Goal: Task Accomplishment & Management: Use online tool/utility

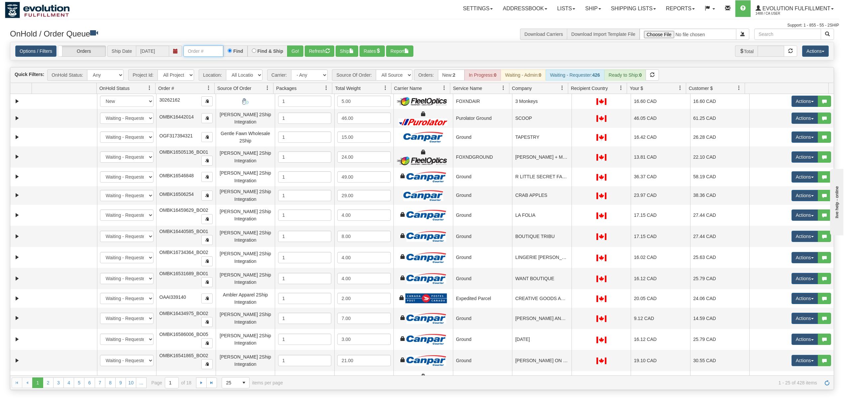
click at [214, 52] on input "text" at bounding box center [203, 51] width 40 height 11
click at [290, 46] on button "Go!" at bounding box center [295, 51] width 16 height 11
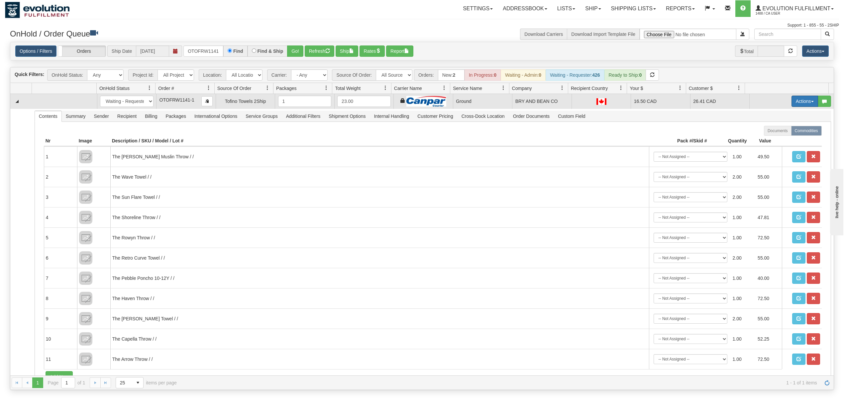
drag, startPoint x: 799, startPoint y: 102, endPoint x: 798, endPoint y: 106, distance: 3.4
click at [799, 103] on button "Actions" at bounding box center [805, 101] width 27 height 11
click at [771, 139] on span "Ship" at bounding box center [778, 139] width 14 height 5
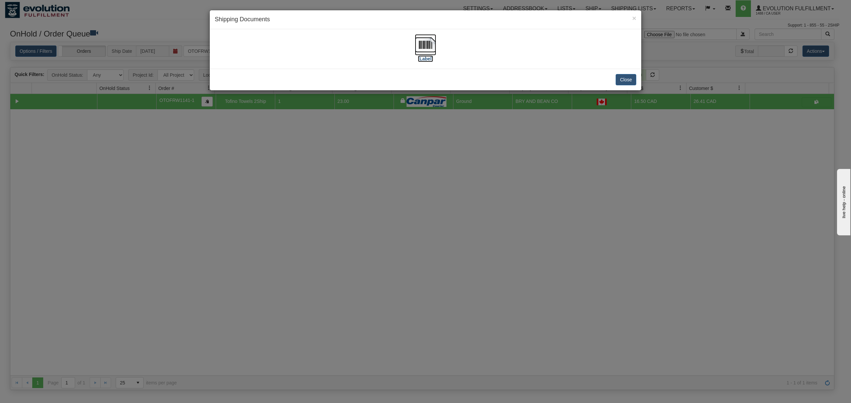
click at [425, 43] on img at bounding box center [425, 44] width 21 height 21
click at [628, 82] on button "Close" at bounding box center [625, 79] width 21 height 11
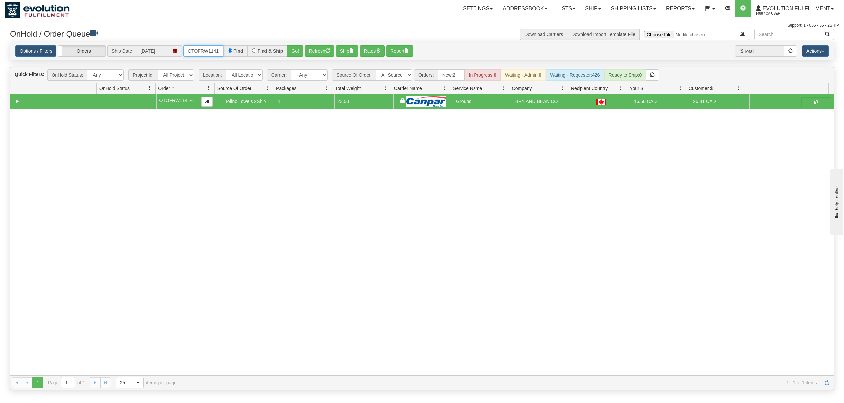
click at [203, 48] on input "OTOFRW1141-1" at bounding box center [203, 51] width 40 height 11
click at [298, 53] on button "Go!" at bounding box center [295, 51] width 16 height 11
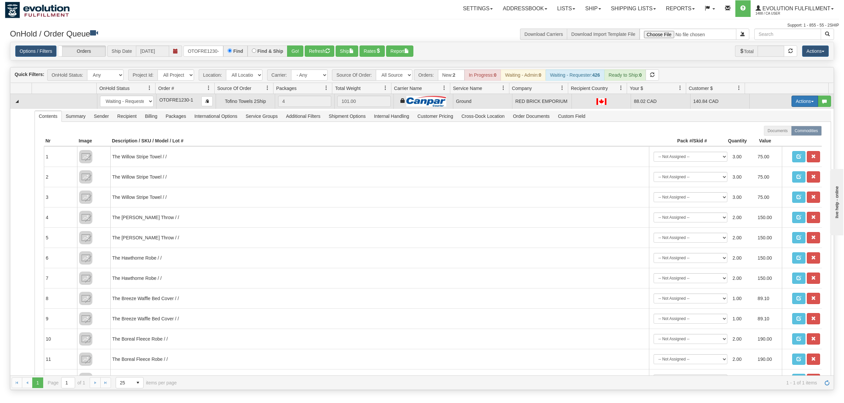
click at [793, 101] on button "Actions" at bounding box center [805, 101] width 27 height 11
click at [771, 141] on span "Ship" at bounding box center [778, 139] width 14 height 5
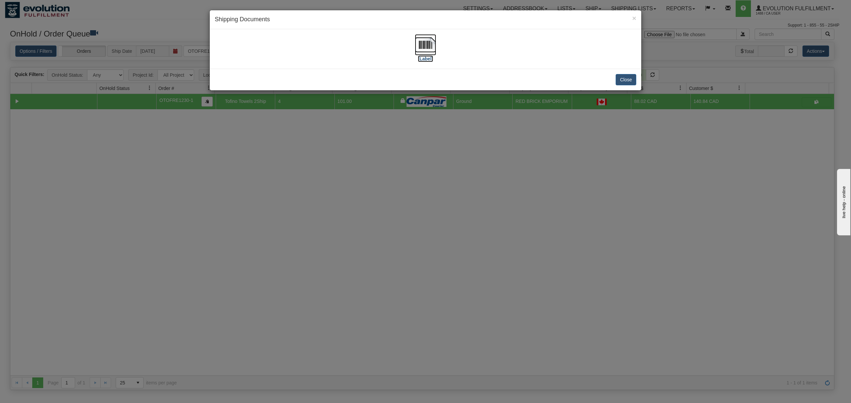
click at [432, 42] on img at bounding box center [425, 44] width 21 height 21
click at [633, 76] on button "Close" at bounding box center [625, 79] width 21 height 11
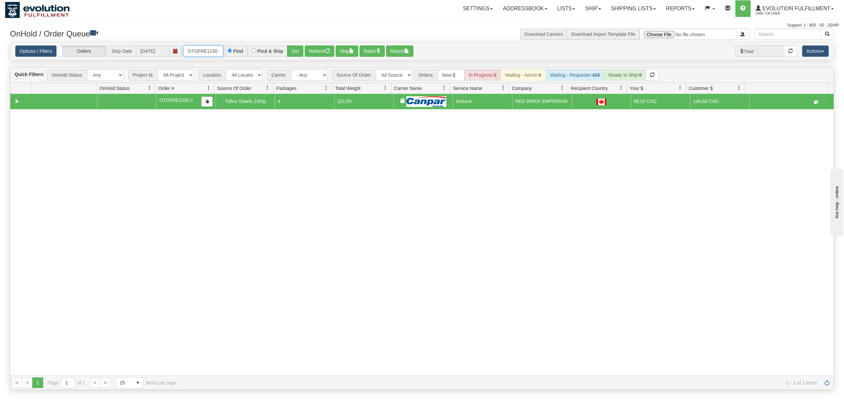
click at [205, 52] on input "OTOFRE1230-1" at bounding box center [203, 51] width 40 height 11
type input "OTOFRE1233-1"
click at [296, 51] on button "Go!" at bounding box center [295, 51] width 16 height 11
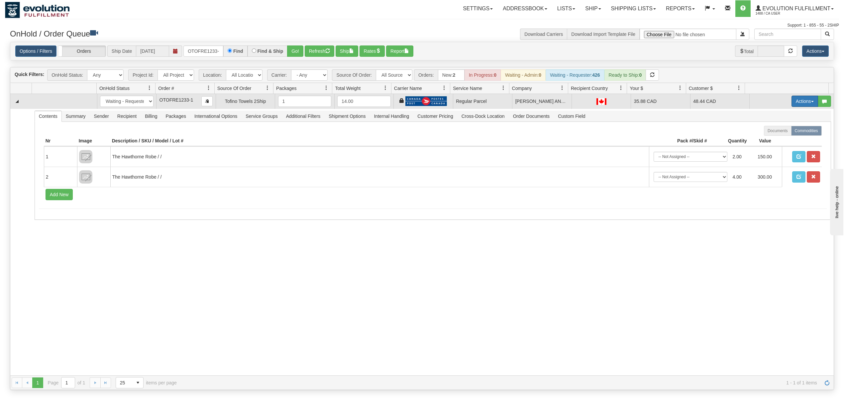
click at [795, 104] on button "Actions" at bounding box center [805, 101] width 27 height 11
click at [774, 132] on span "Rate All Services" at bounding box center [791, 131] width 40 height 5
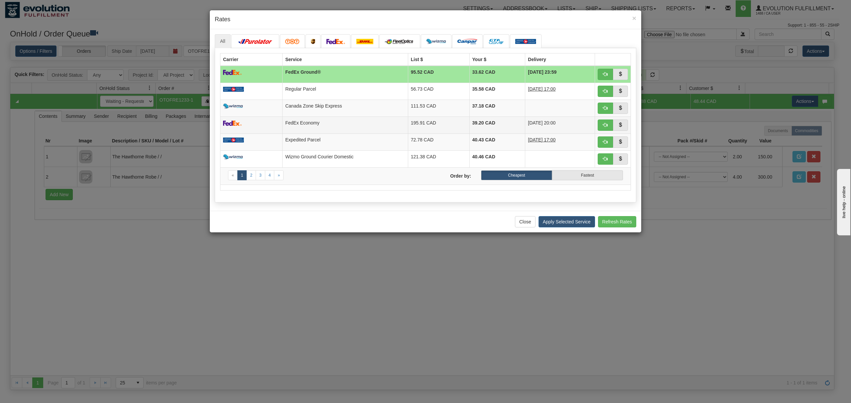
click at [324, 124] on td "FedEx Economy" at bounding box center [344, 125] width 125 height 17
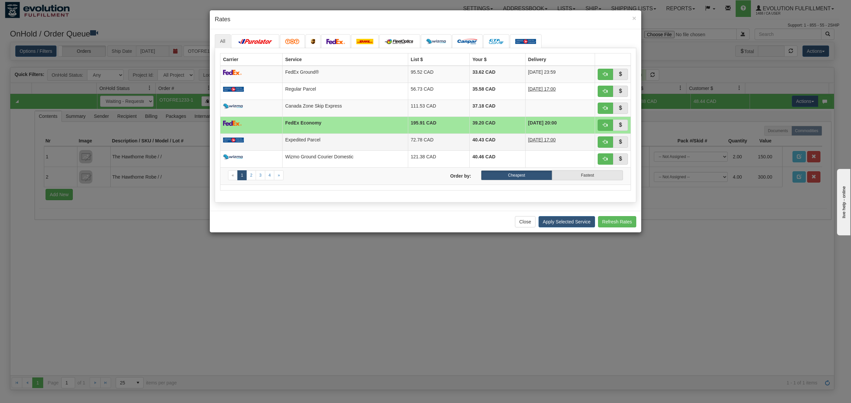
click at [316, 136] on td "Expedited Parcel" at bounding box center [345, 142] width 126 height 17
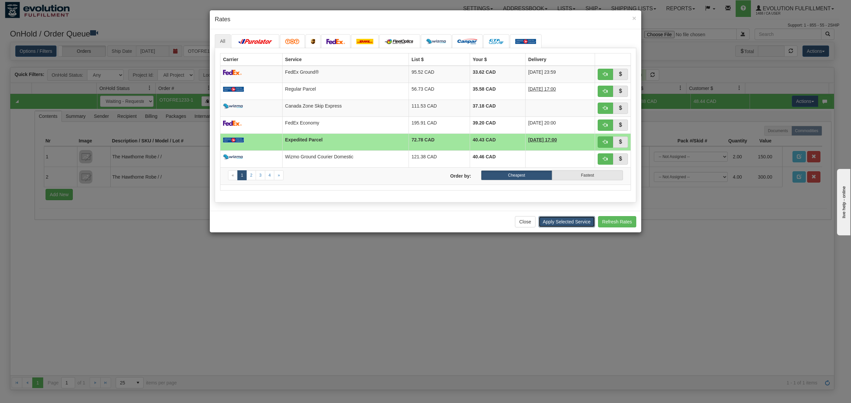
click at [548, 222] on button "Apply Selected Service" at bounding box center [566, 221] width 56 height 11
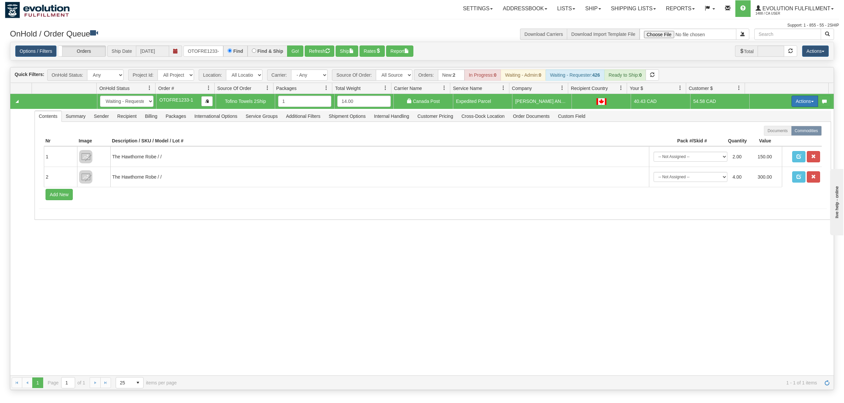
click at [792, 106] on button "Actions" at bounding box center [805, 101] width 27 height 11
click at [772, 142] on span "Ship" at bounding box center [778, 139] width 14 height 5
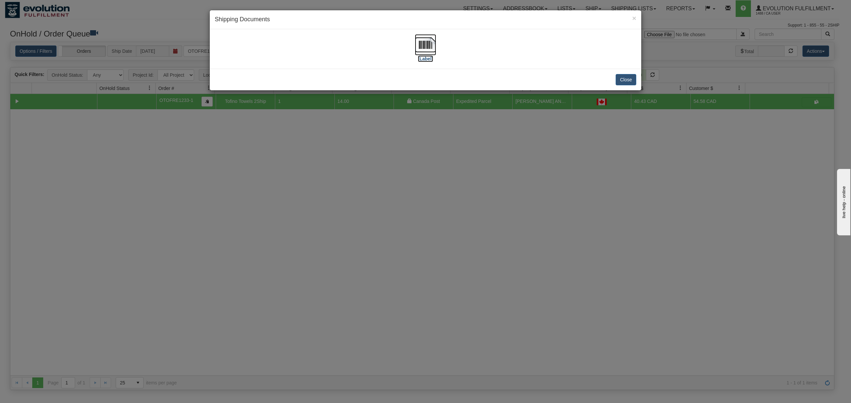
click at [428, 38] on img at bounding box center [425, 44] width 21 height 21
click at [619, 82] on button "Close" at bounding box center [625, 79] width 21 height 11
